Goal: Task Accomplishment & Management: Use online tool/utility

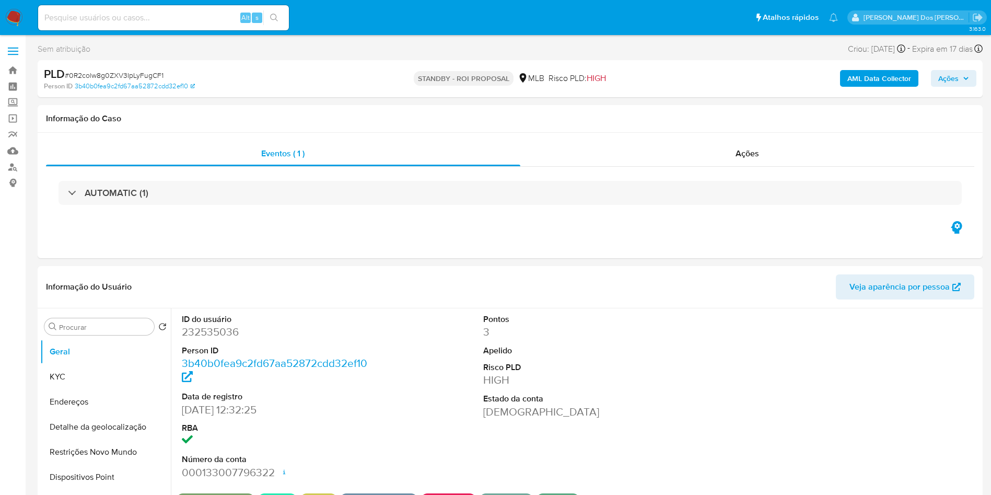
select select "10"
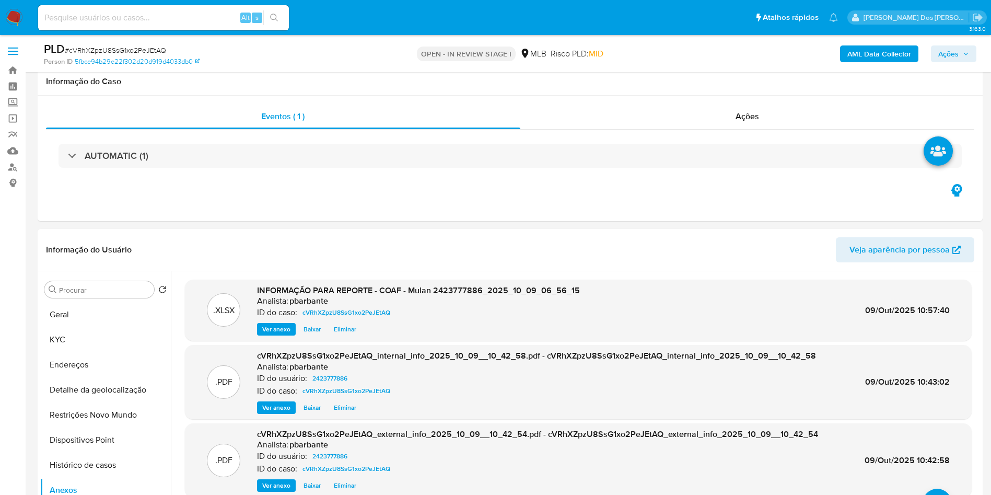
select select "10"
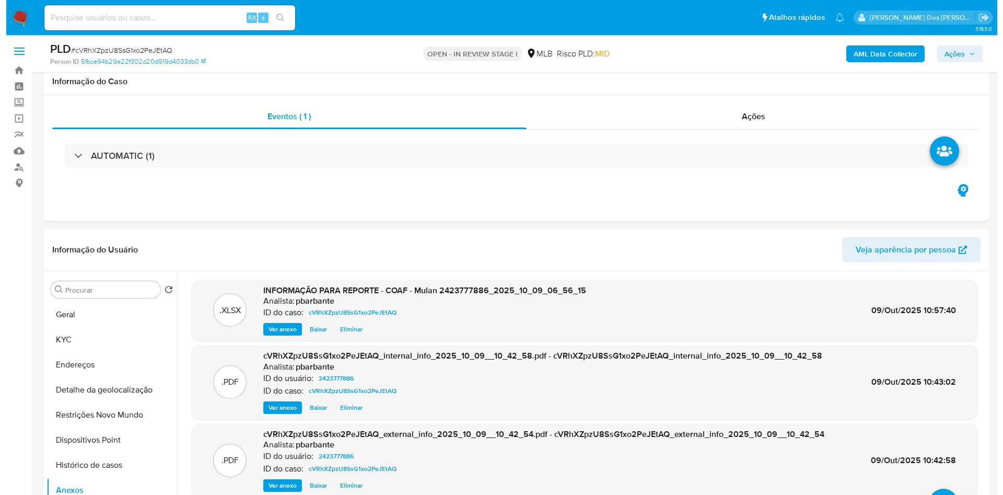
scroll to position [147, 0]
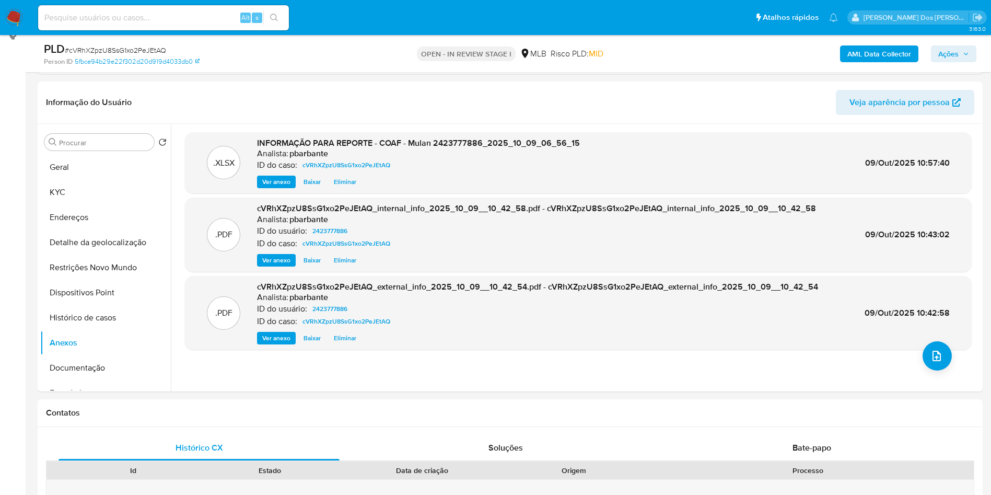
click at [155, 45] on span "# cVRhXZpzU8SsG1xo2PeJEtAQ" at bounding box center [115, 50] width 101 height 10
copy span "cVRhXZpzU8SsG1xo2PeJEtAQ"
click at [958, 46] on span "Ações" at bounding box center [948, 53] width 20 height 17
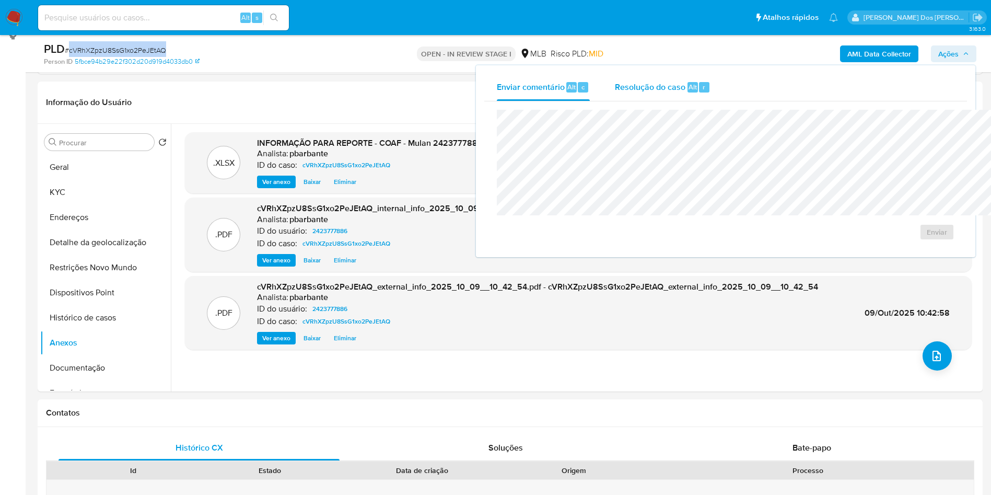
click at [615, 98] on div "Resolução do caso Alt r" at bounding box center [663, 87] width 96 height 27
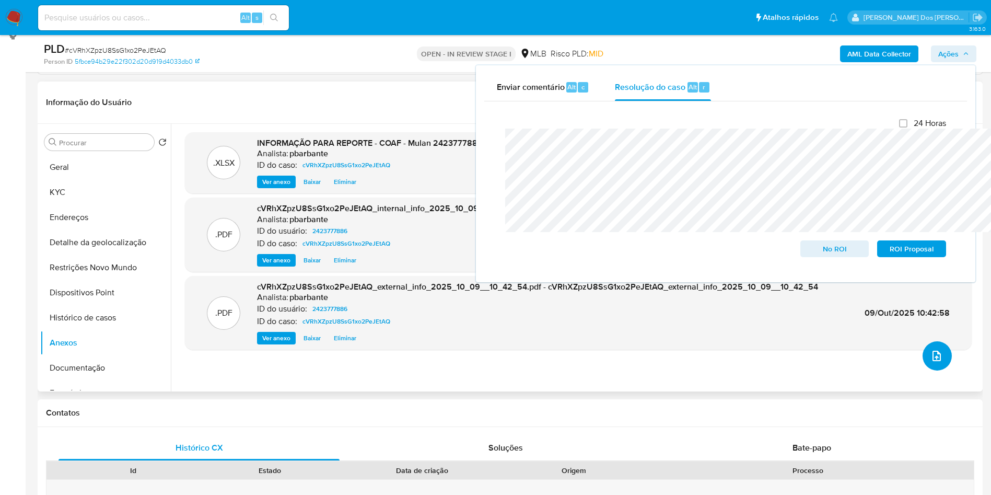
click at [930, 362] on icon "upload-file" at bounding box center [936, 356] width 13 height 13
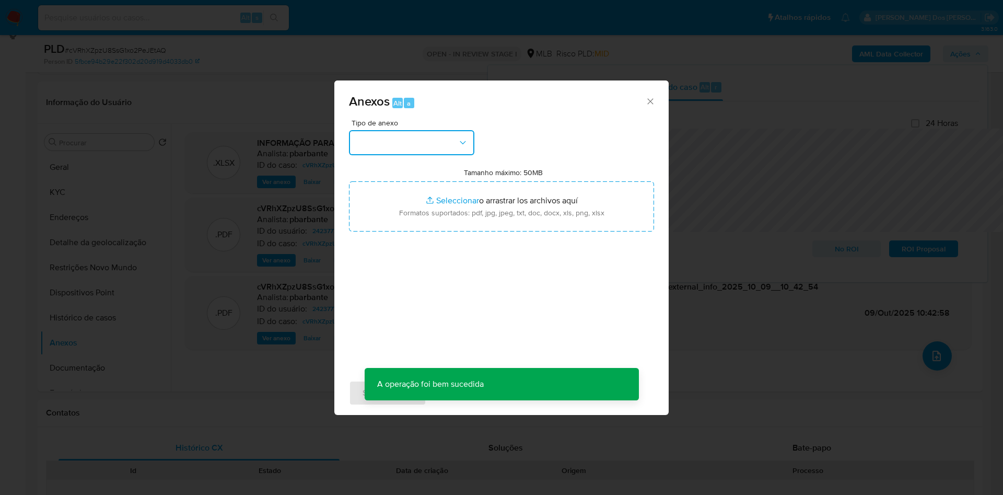
click at [393, 130] on button "button" at bounding box center [411, 142] width 125 height 25
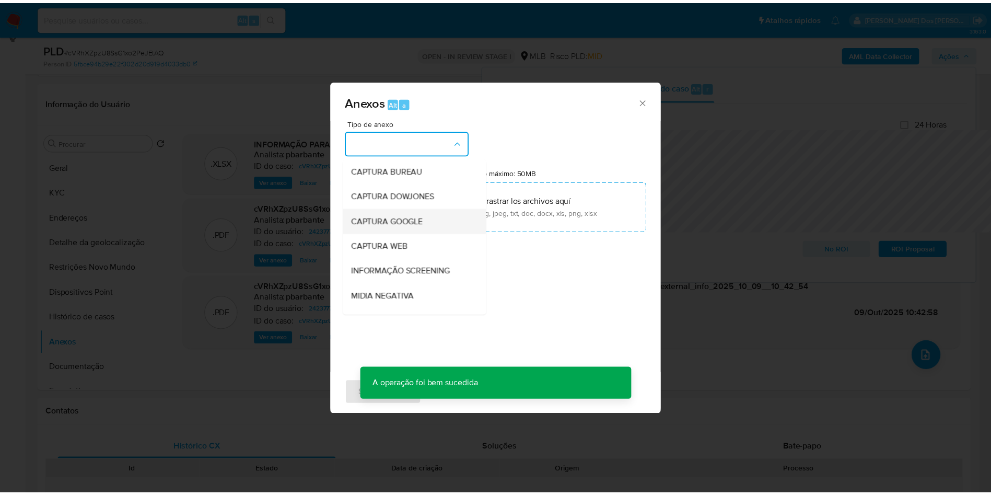
scroll to position [140, 0]
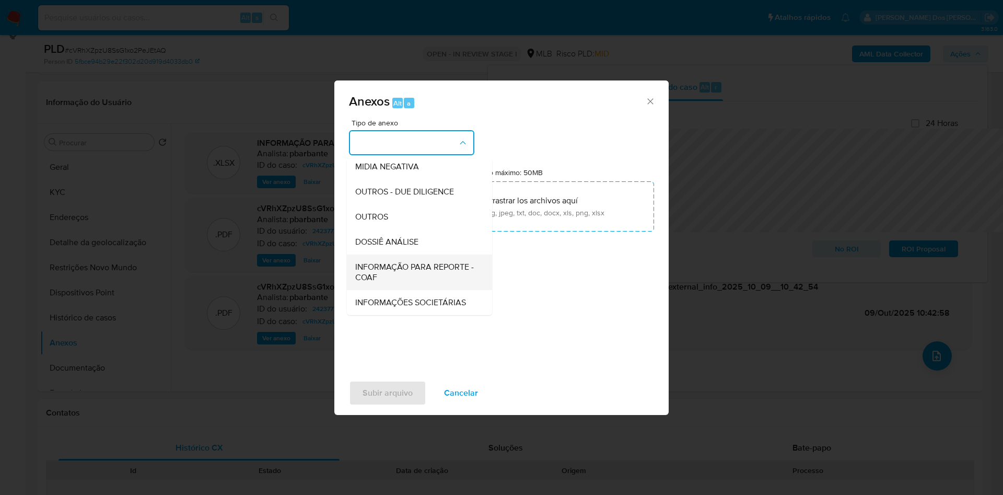
click at [378, 262] on span "INFORMAÇÃO PARA REPORTE - COAF" at bounding box center [416, 272] width 122 height 21
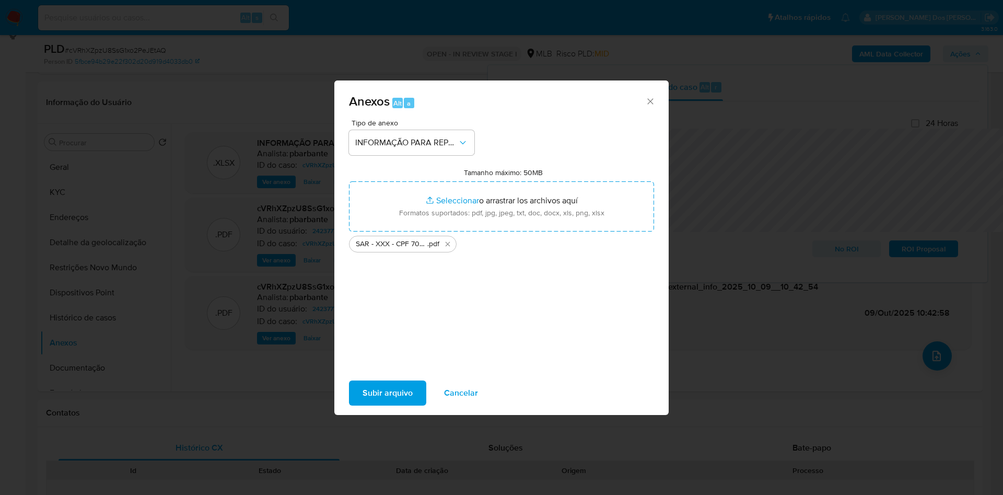
click at [363, 401] on span "Subir arquivo" at bounding box center [388, 392] width 50 height 23
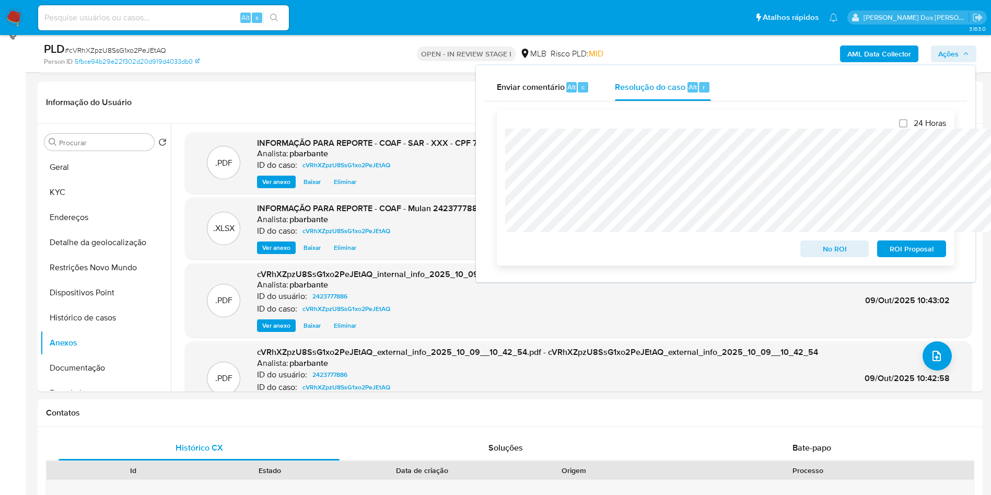
click at [927, 250] on span "ROI Proposal" at bounding box center [912, 248] width 54 height 15
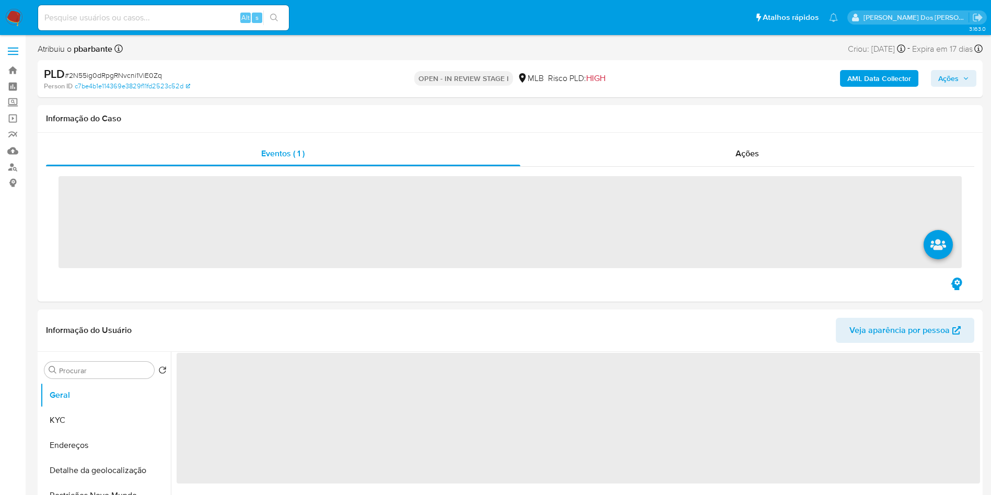
select select "10"
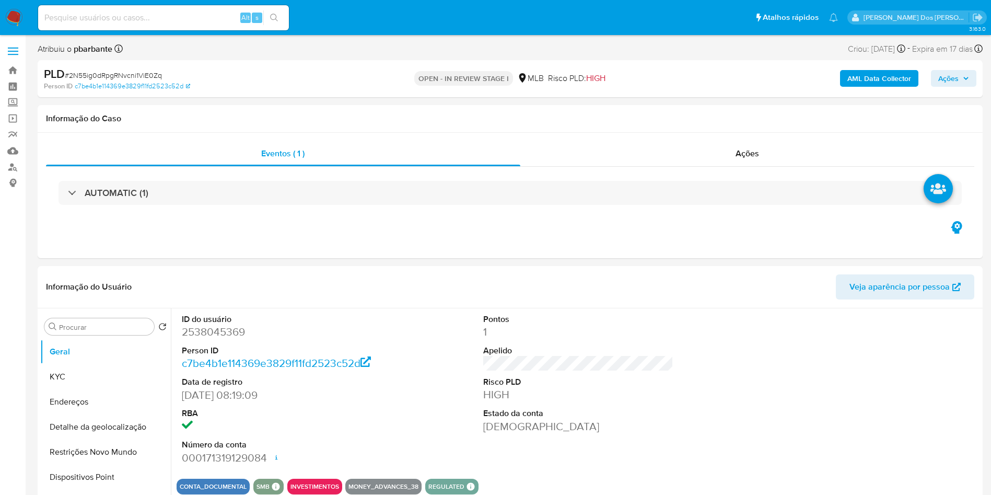
click at [960, 82] on span "Ações" at bounding box center [953, 78] width 31 height 15
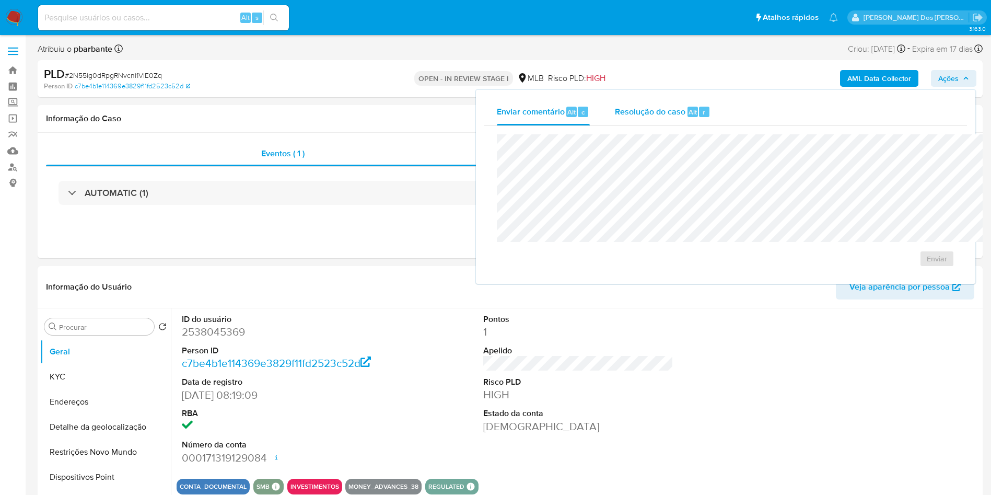
click at [618, 108] on span "Resolução do caso" at bounding box center [650, 112] width 71 height 12
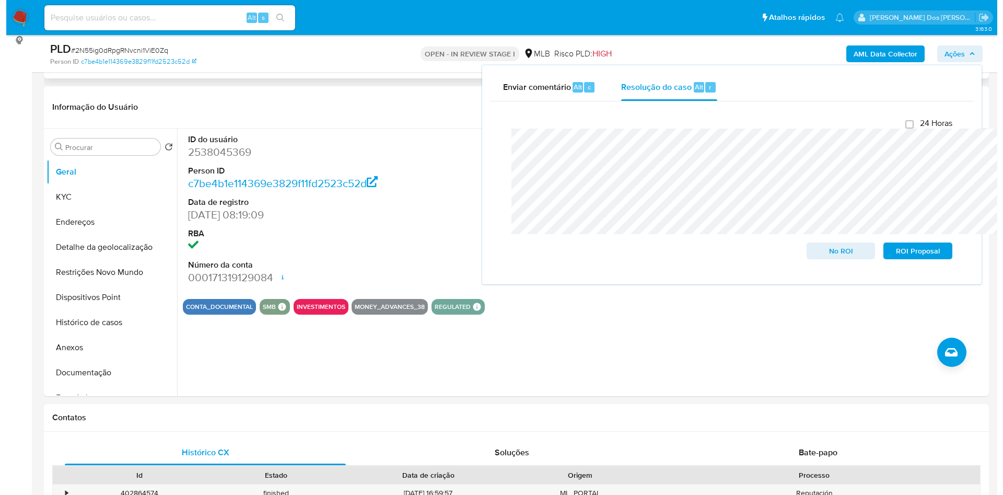
scroll to position [147, 0]
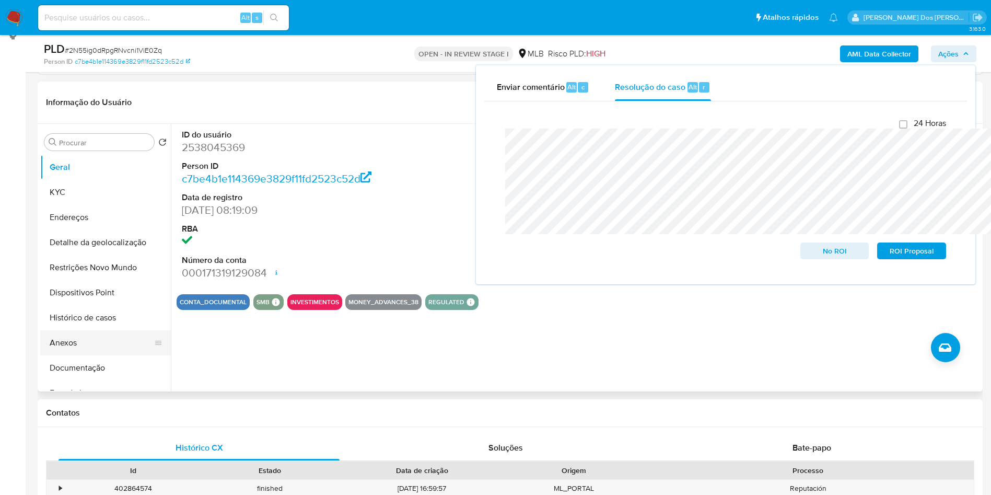
click at [75, 355] on button "Anexos" at bounding box center [101, 342] width 122 height 25
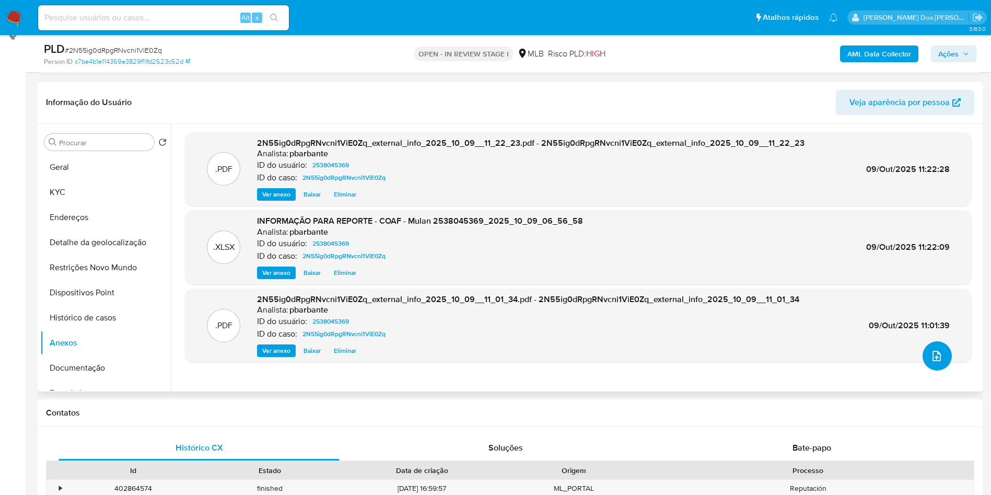
click at [944, 370] on button "upload-file" at bounding box center [937, 355] width 29 height 29
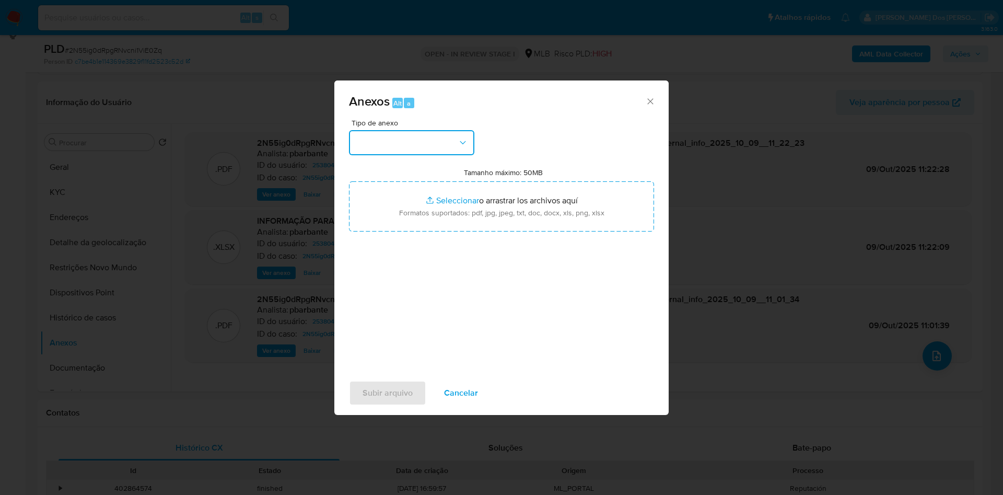
click at [434, 130] on button "button" at bounding box center [411, 142] width 125 height 25
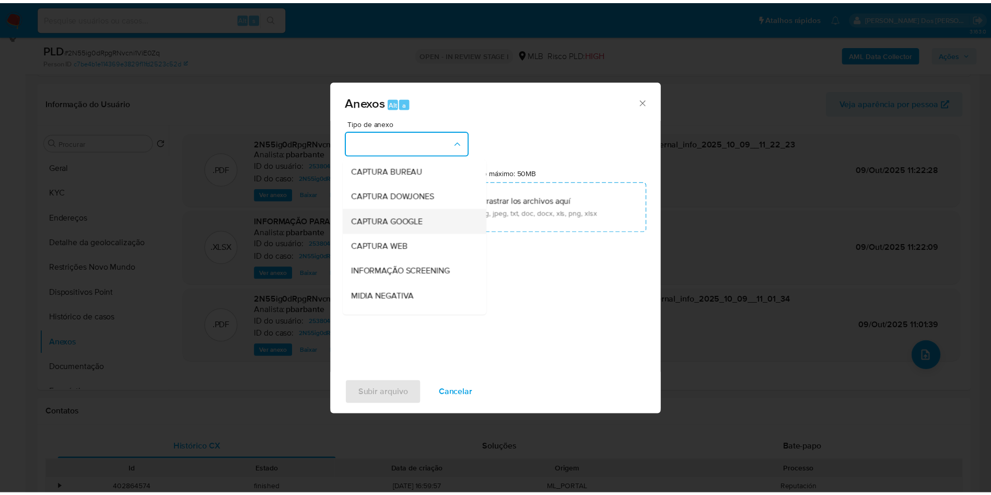
scroll to position [140, 0]
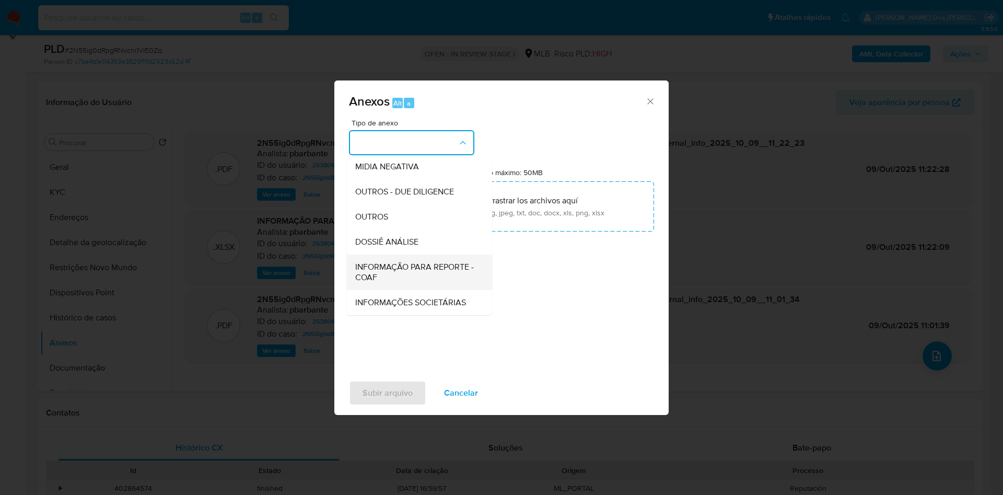
click at [389, 262] on span "INFORMAÇÃO PARA REPORTE - COAF" at bounding box center [416, 272] width 122 height 21
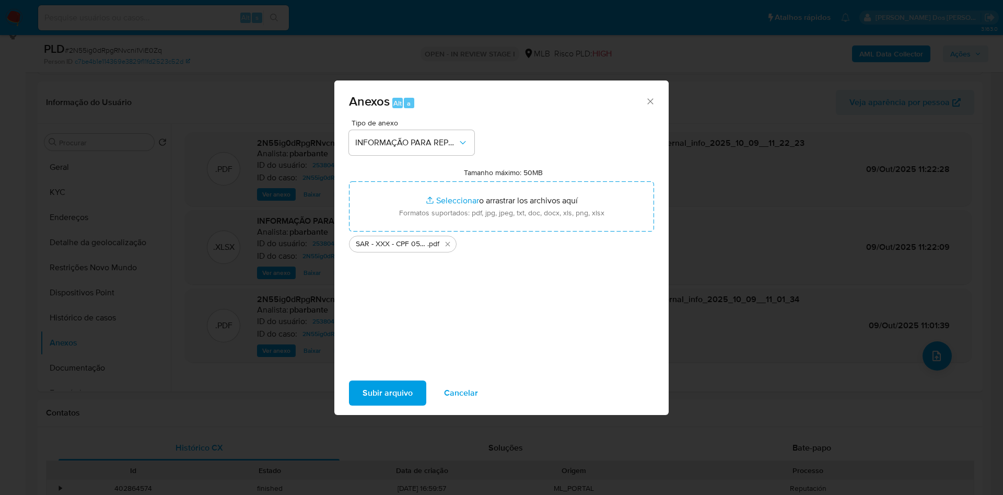
click at [373, 397] on span "Subir arquivo" at bounding box center [388, 392] width 50 height 23
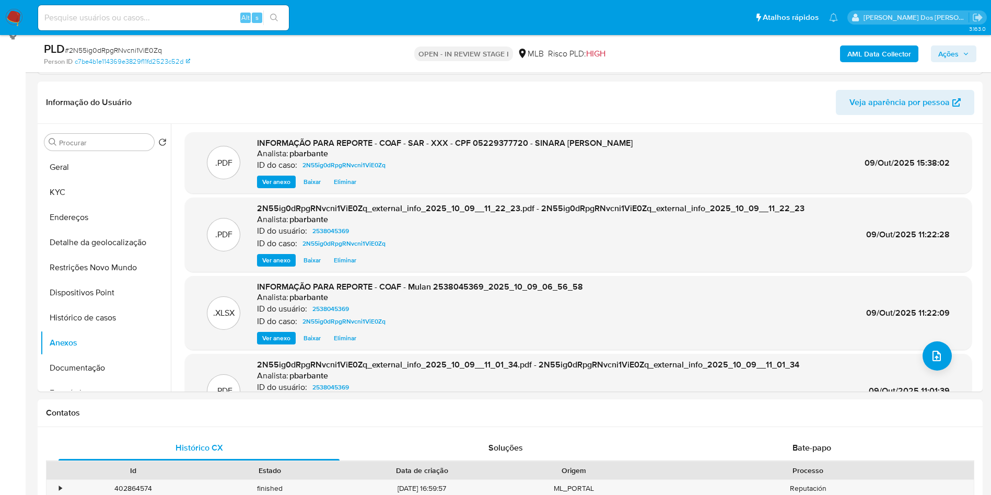
click at [945, 55] on span "Ações" at bounding box center [948, 53] width 20 height 17
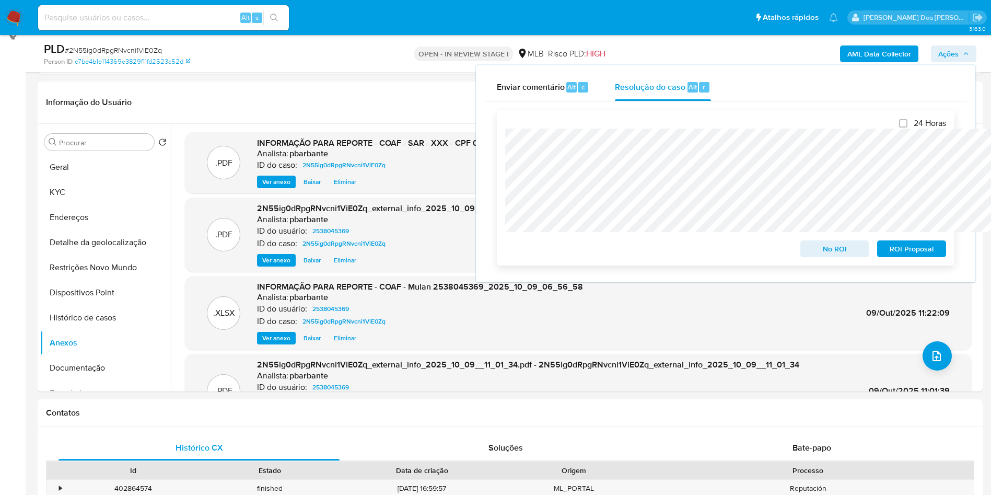
click at [903, 250] on span "ROI Proposal" at bounding box center [912, 248] width 54 height 15
click at [925, 251] on span "ROI Proposal" at bounding box center [912, 248] width 54 height 15
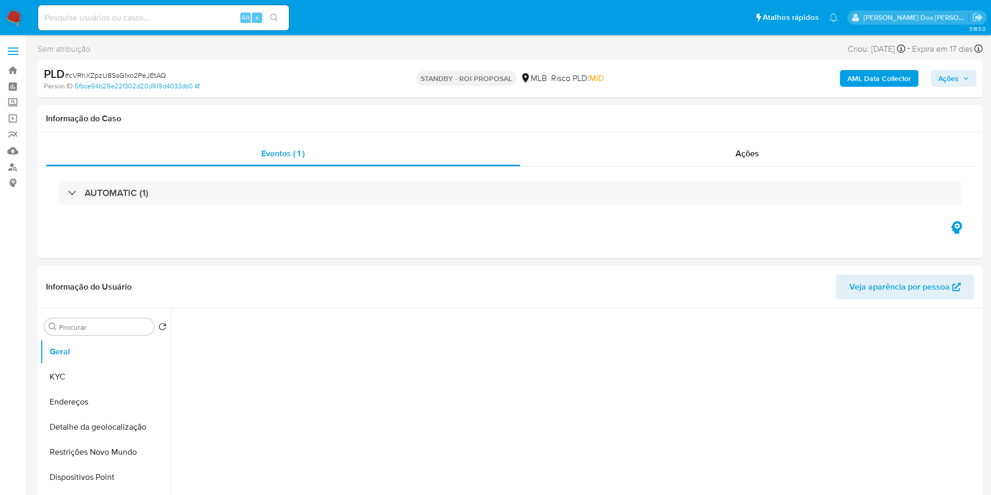
select select "10"
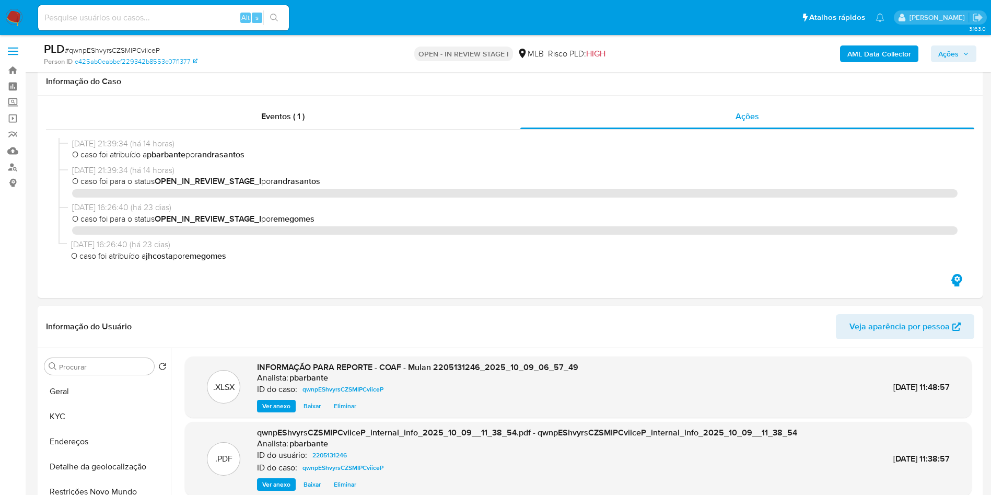
select select "10"
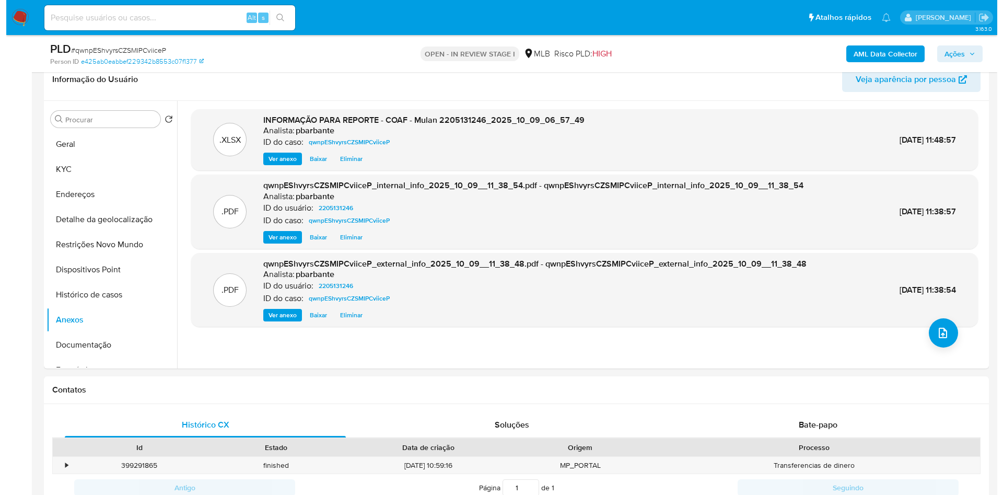
scroll to position [25, 0]
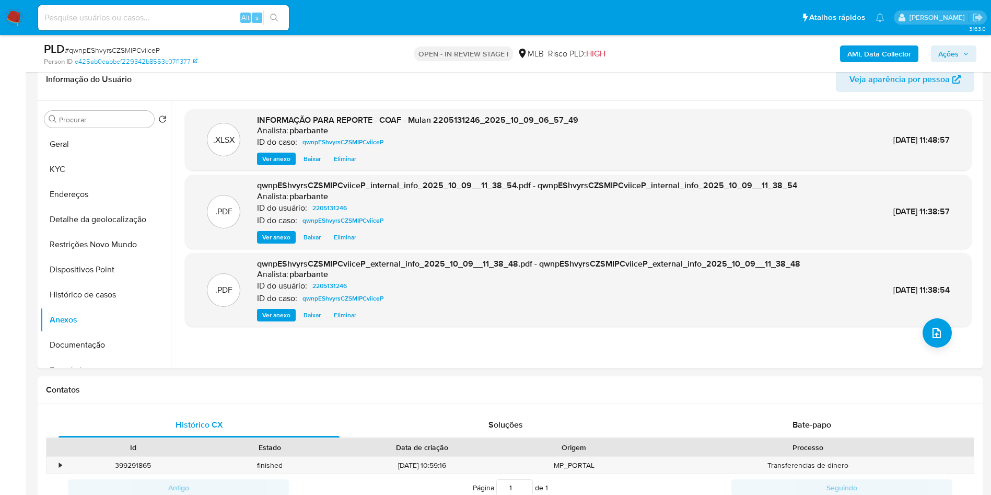
click at [949, 45] on span "Ações" at bounding box center [948, 53] width 20 height 17
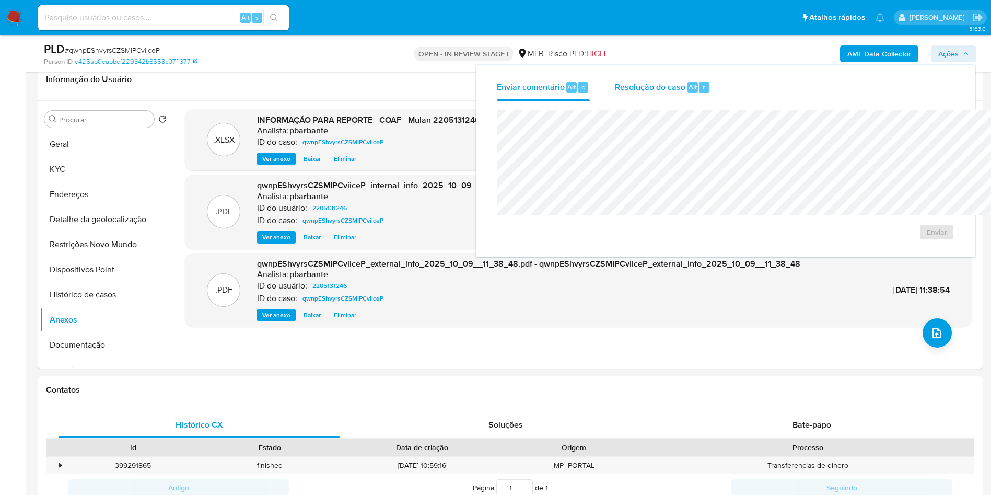
click at [615, 83] on span "Resolução do caso" at bounding box center [650, 86] width 71 height 12
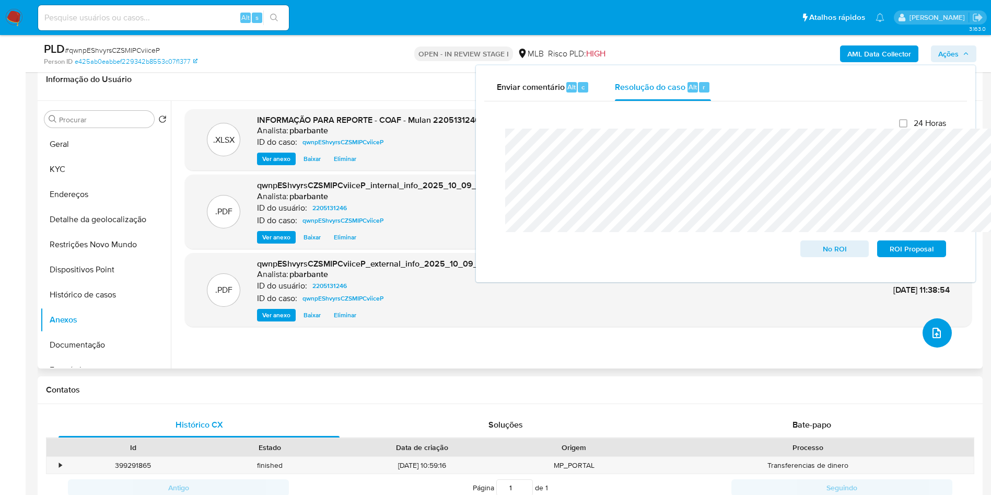
click at [933, 347] on button "upload-file" at bounding box center [937, 332] width 29 height 29
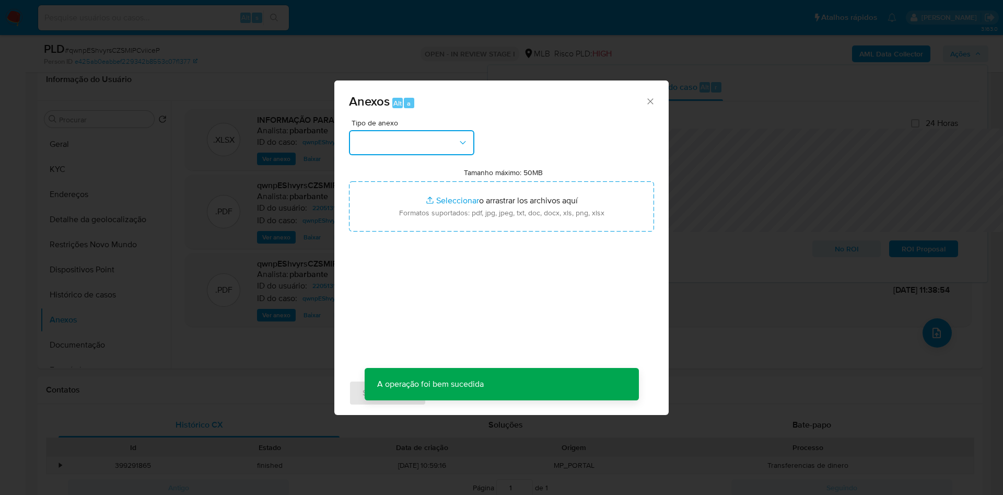
click at [401, 130] on button "button" at bounding box center [411, 142] width 125 height 25
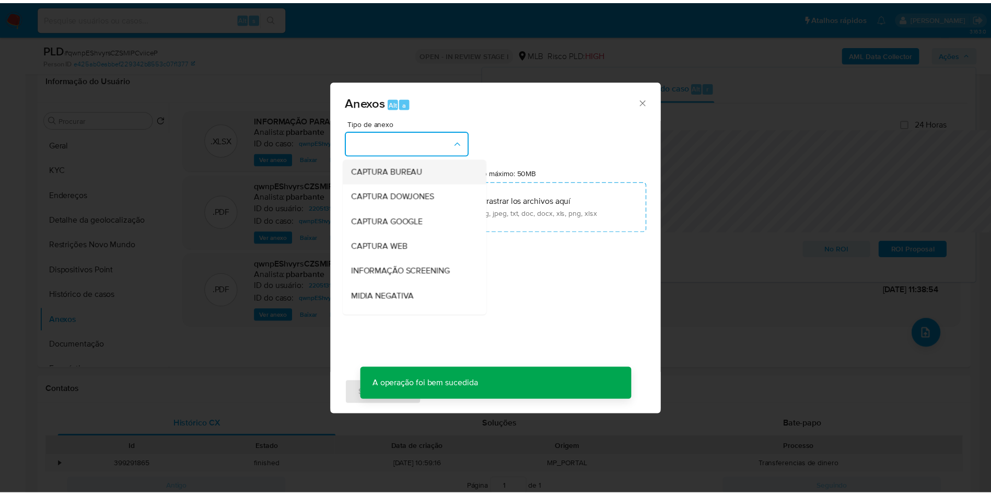
scroll to position [140, 0]
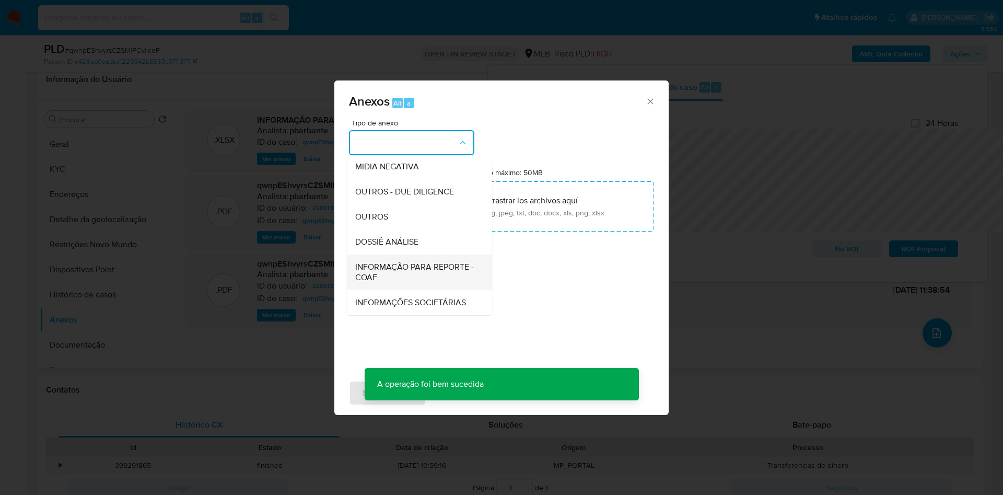
click at [386, 254] on div "INFORMAÇÃO PARA REPORTE - COAF" at bounding box center [416, 272] width 122 height 36
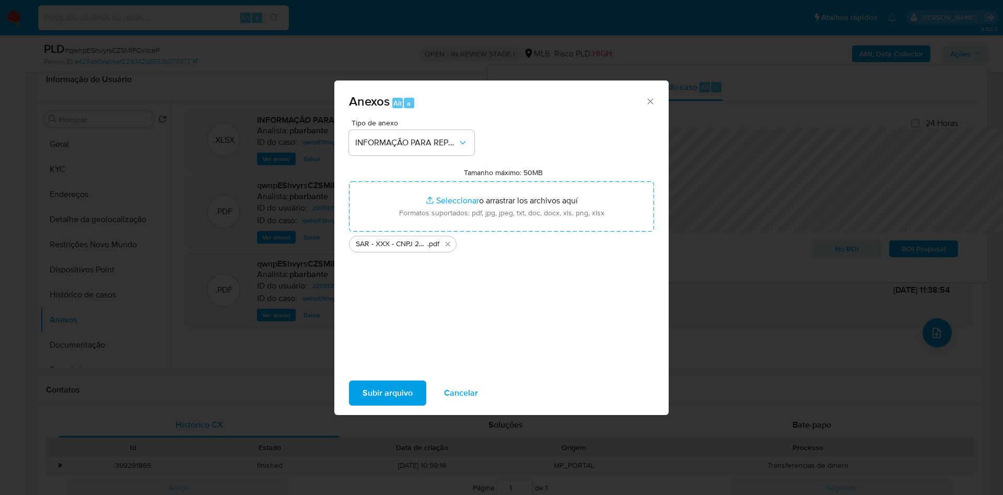
click at [373, 404] on span "Subir arquivo" at bounding box center [388, 392] width 50 height 23
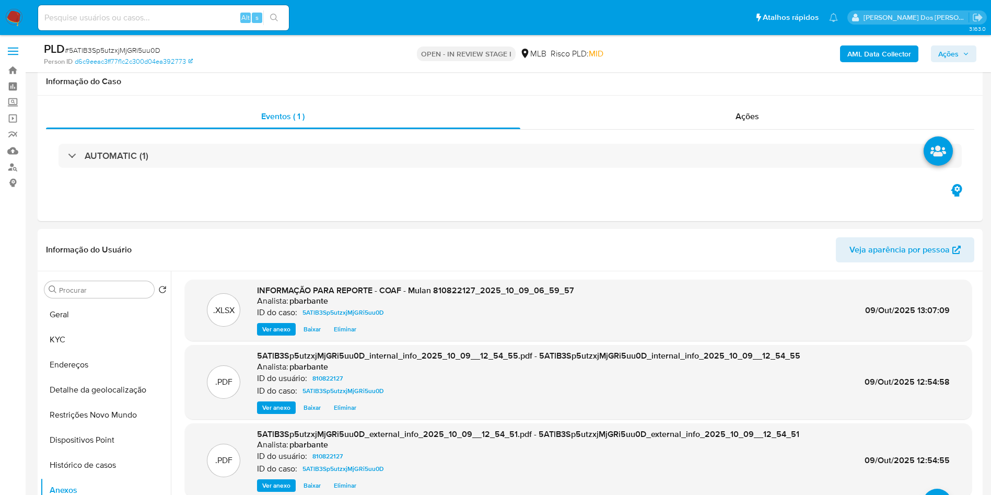
select select "10"
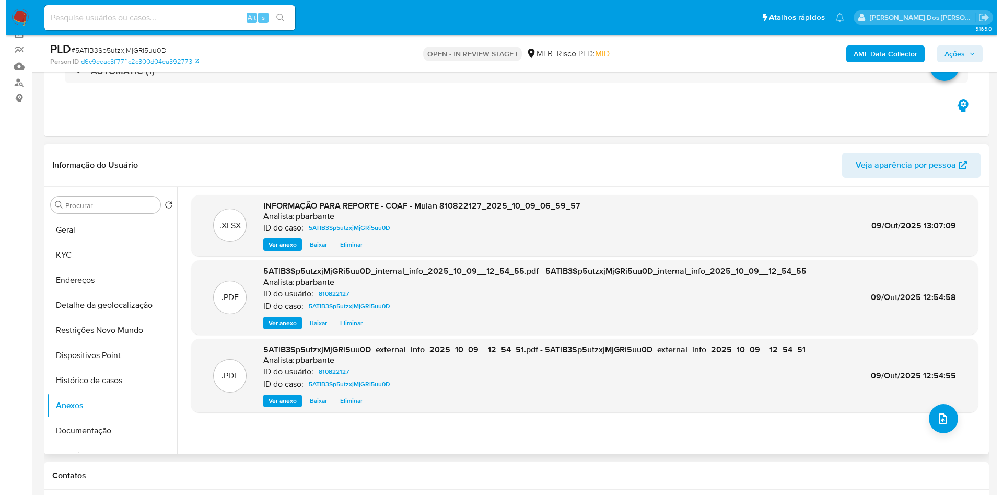
scroll to position [85, 0]
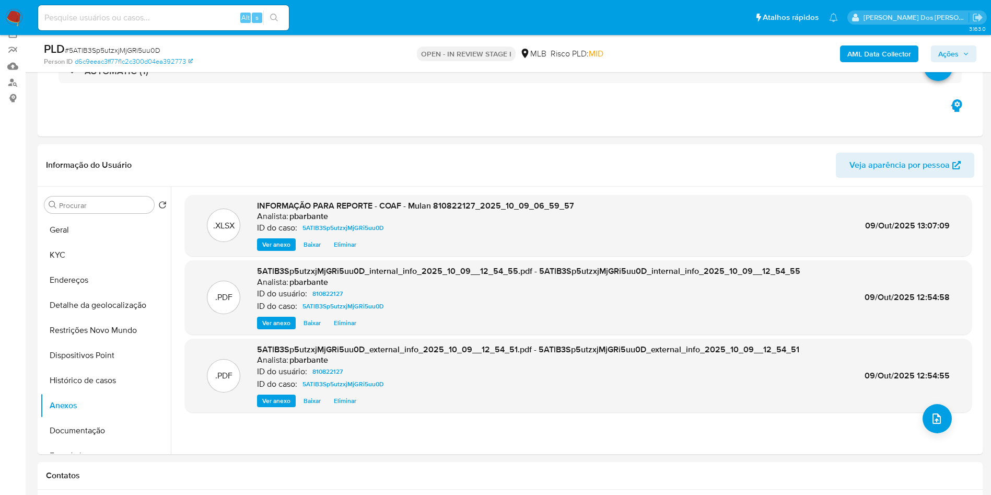
click at [969, 55] on icon "button" at bounding box center [966, 54] width 6 height 6
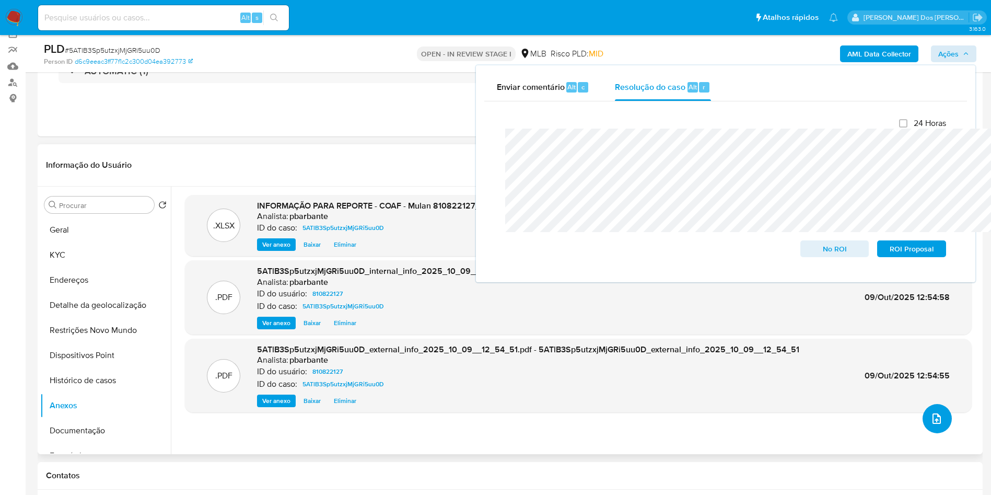
click at [927, 433] on button "upload-file" at bounding box center [937, 418] width 29 height 29
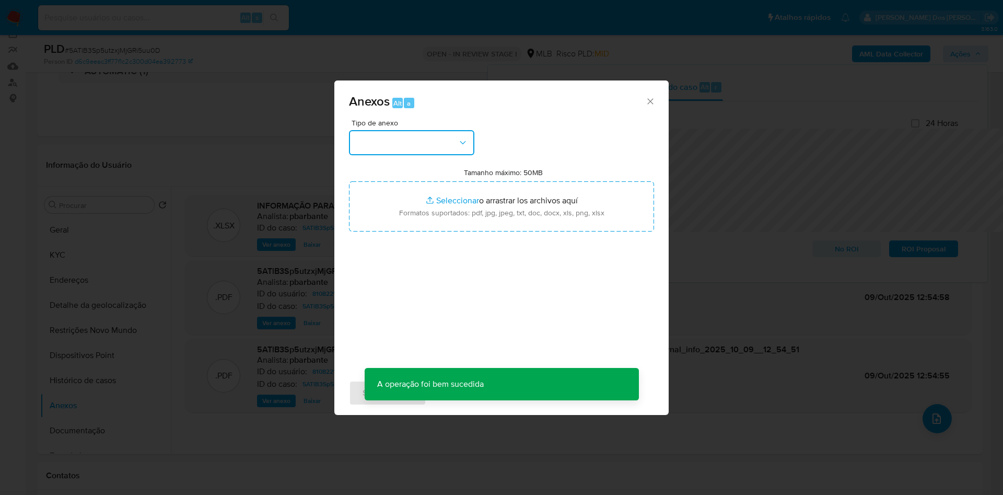
click at [427, 130] on button "button" at bounding box center [411, 142] width 125 height 25
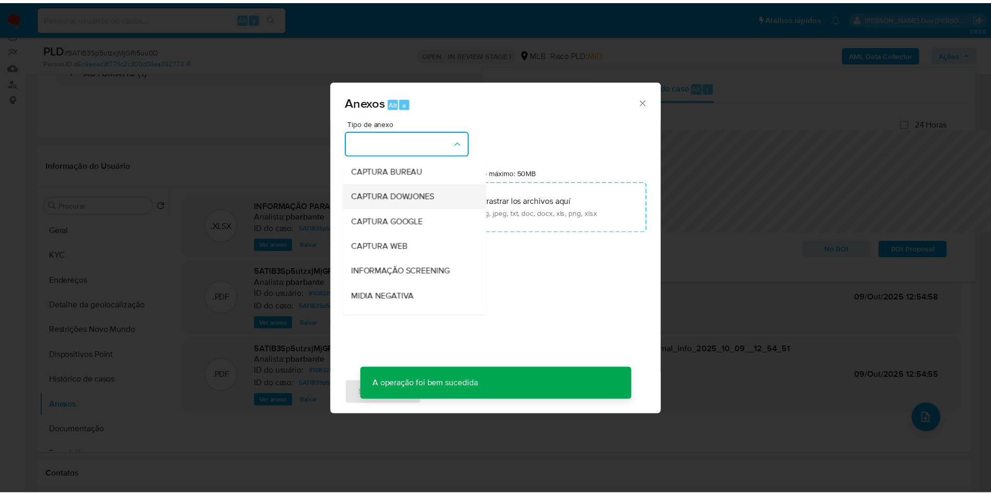
scroll to position [140, 0]
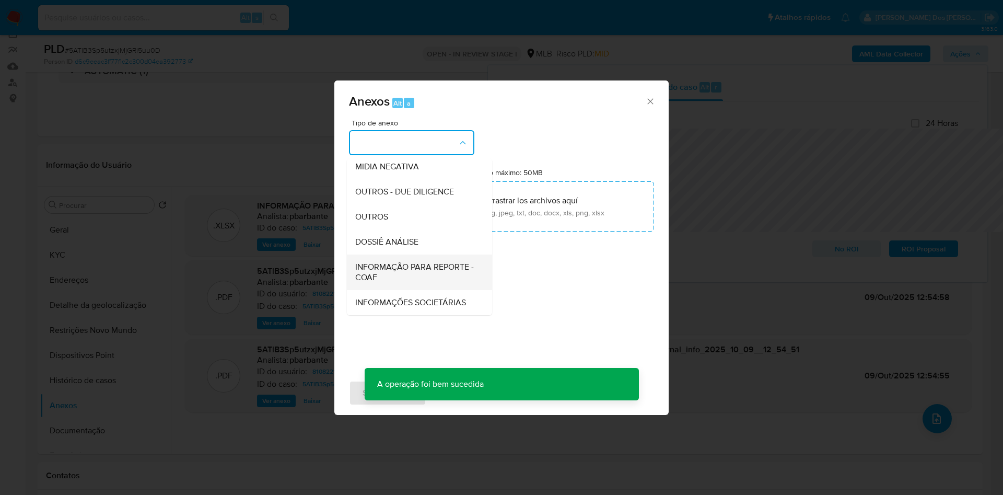
click at [378, 262] on span "INFORMAÇÃO PARA REPORTE - COAF" at bounding box center [416, 272] width 122 height 21
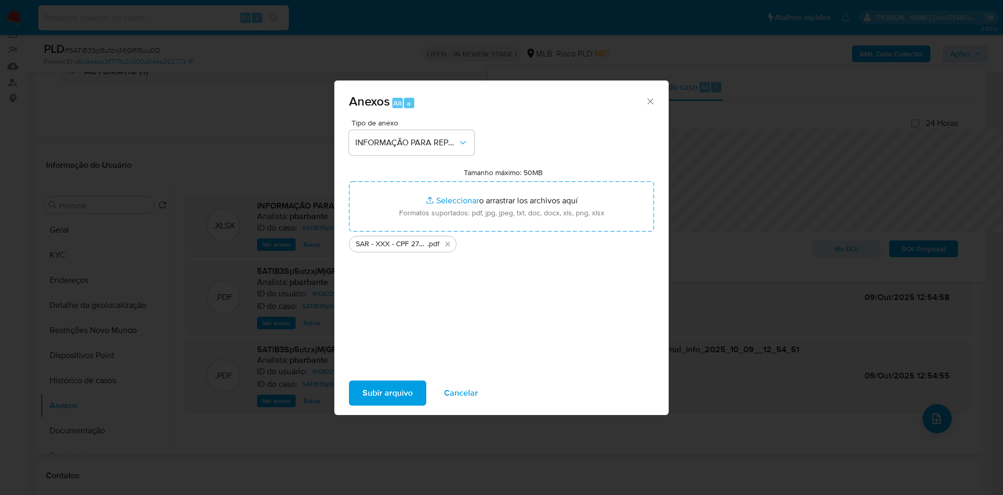
click at [365, 404] on span "Subir arquivo" at bounding box center [388, 392] width 50 height 23
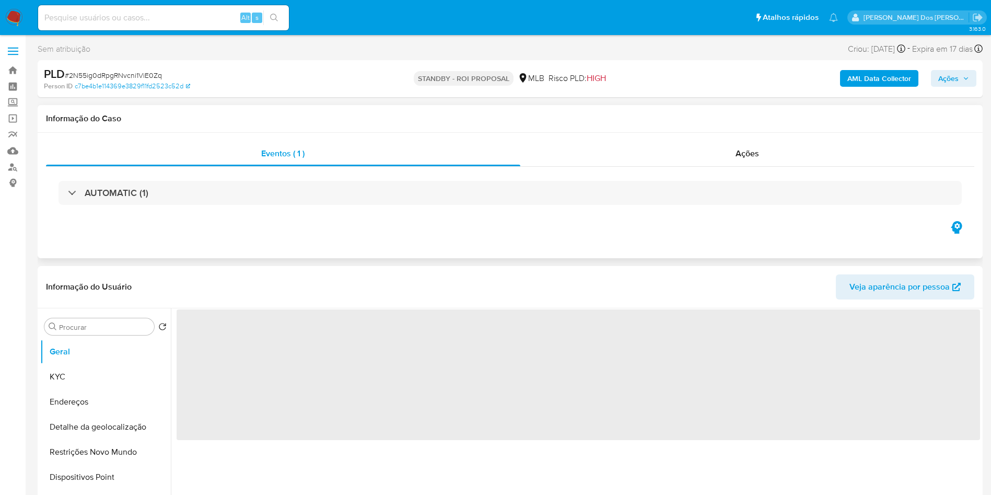
select select "10"
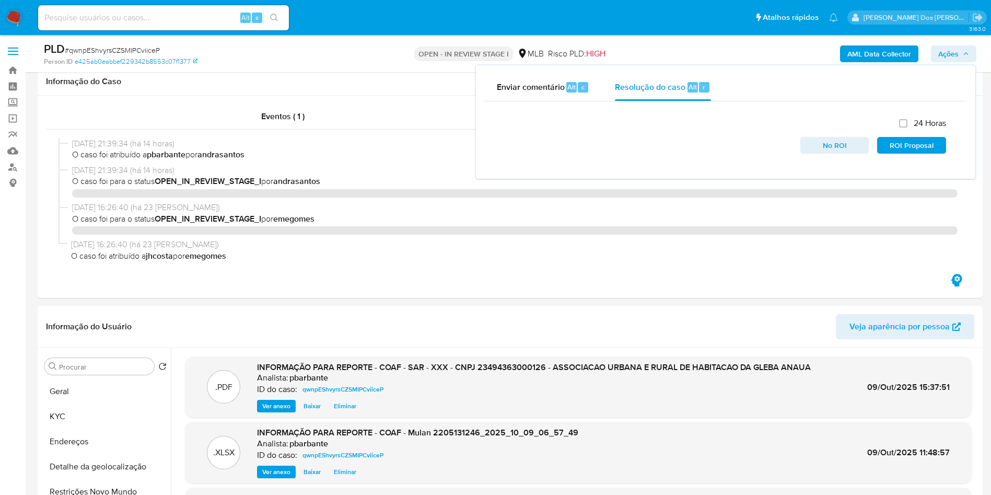
select select "10"
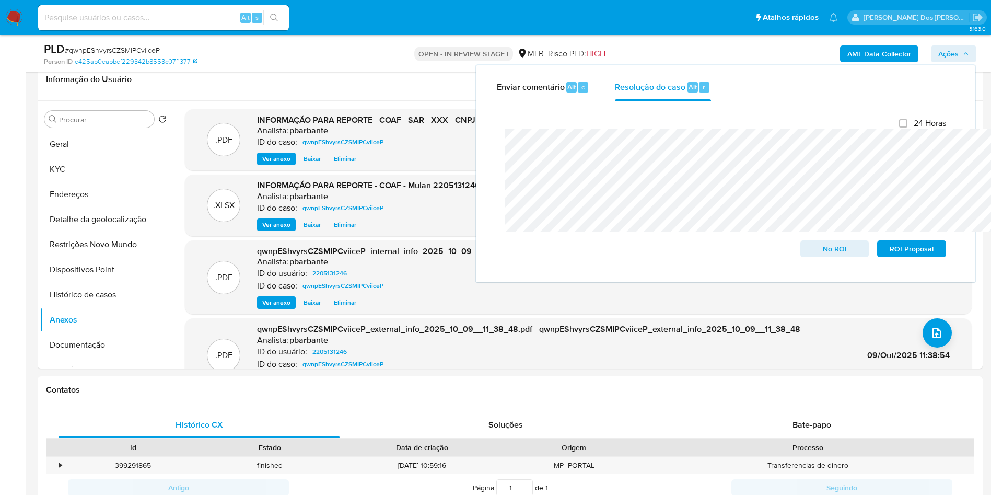
scroll to position [25, 0]
click at [910, 260] on div "24 Horas No ROI ROI Proposal" at bounding box center [726, 188] width 458 height 156
click at [905, 247] on span "ROI Proposal" at bounding box center [912, 248] width 54 height 15
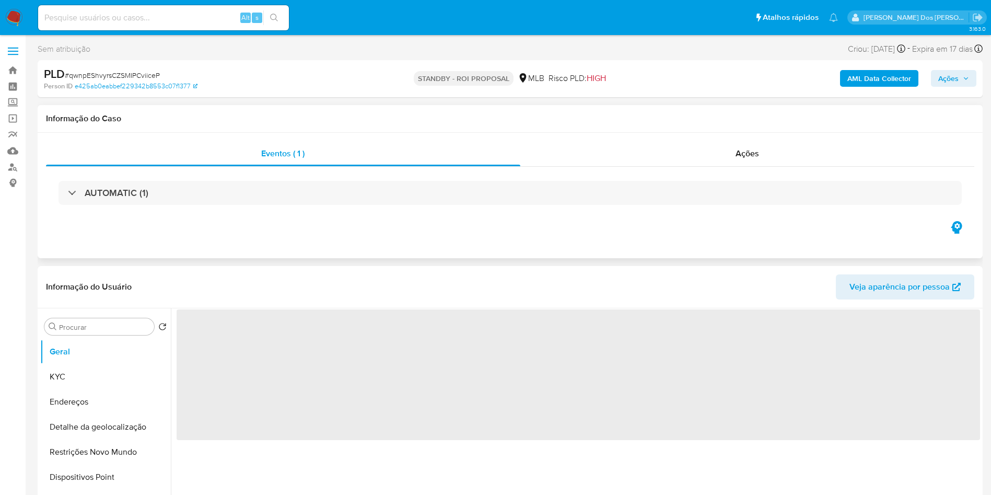
select select "10"
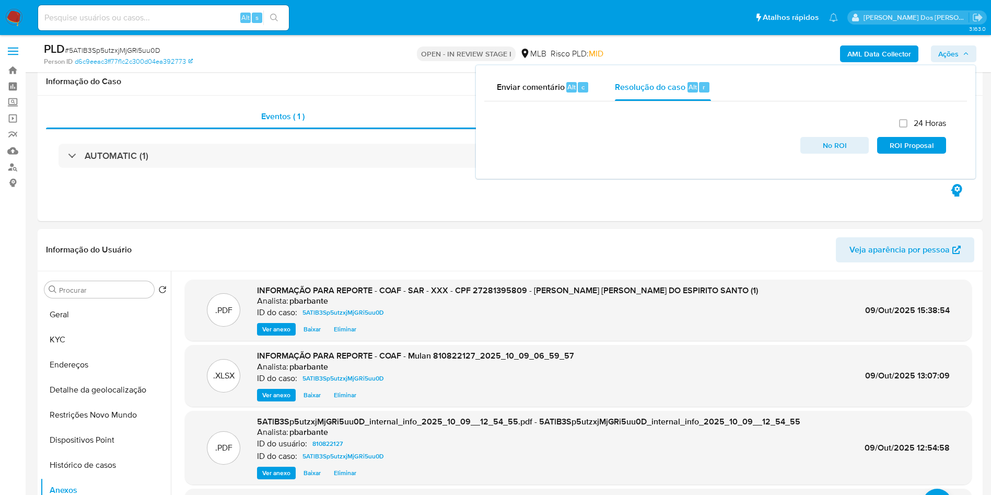
select select "10"
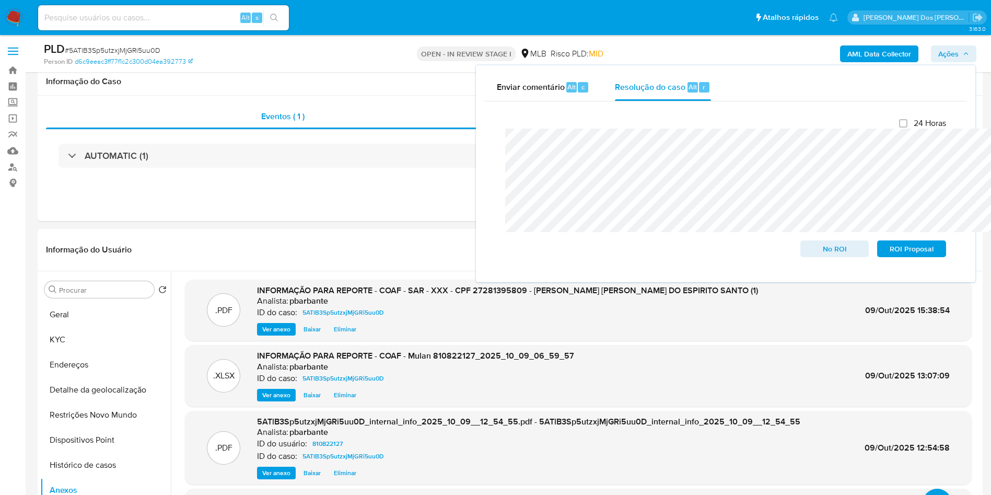
scroll to position [85, 0]
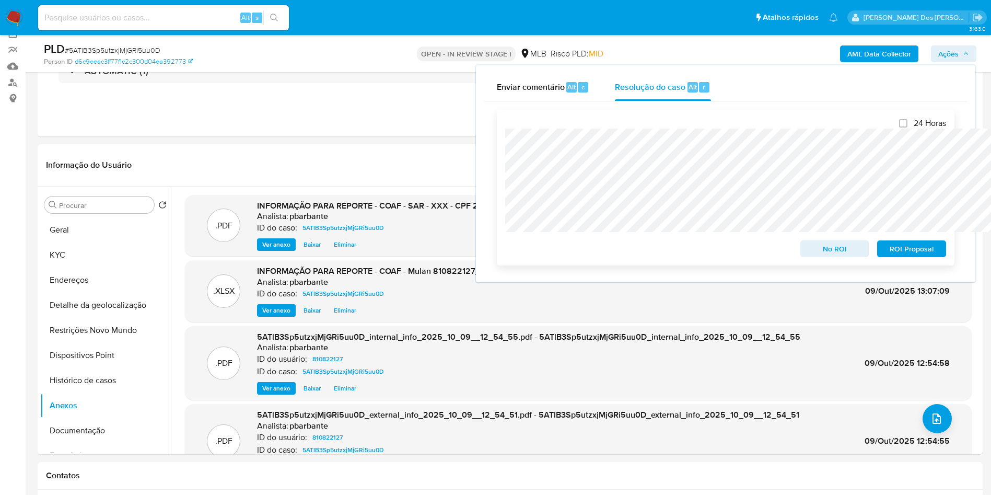
click at [918, 251] on span "ROI Proposal" at bounding box center [912, 248] width 54 height 15
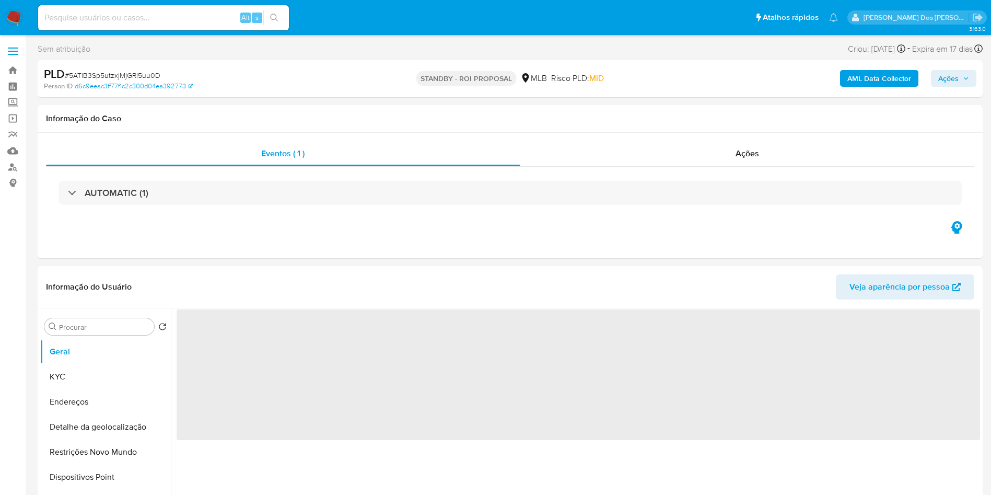
select select "10"
